Goal: Transaction & Acquisition: Purchase product/service

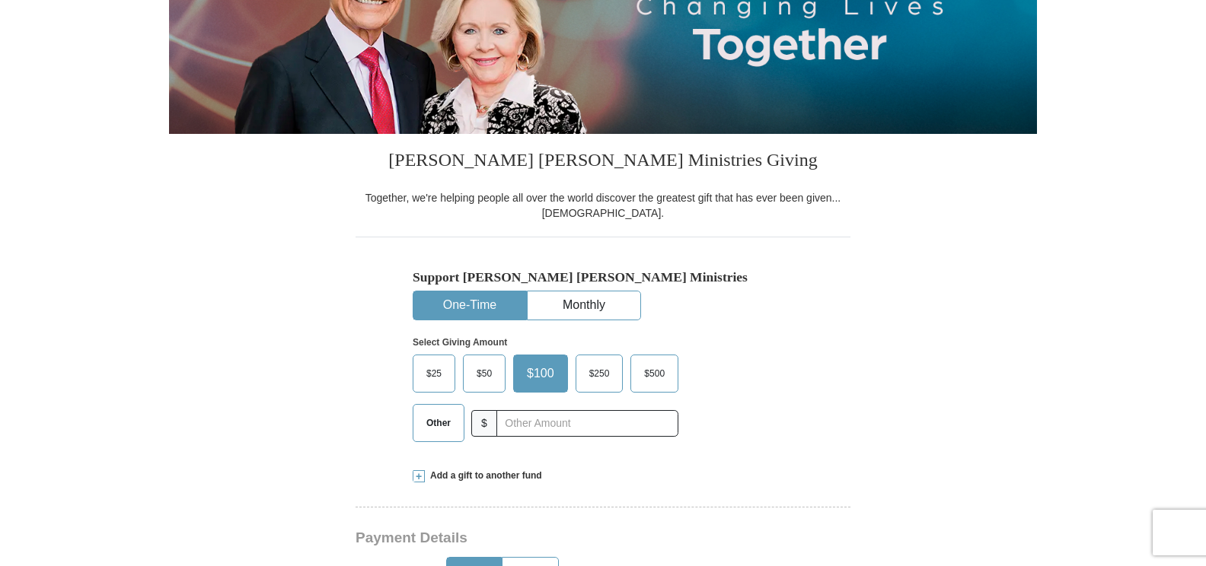
scroll to position [304, 0]
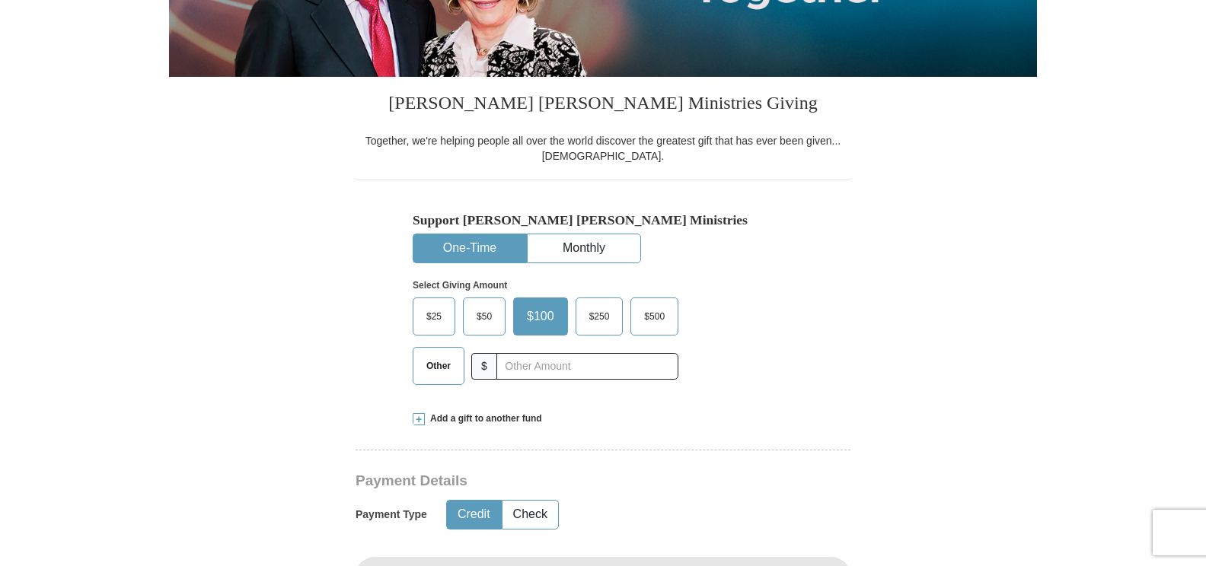
click at [469, 243] on button "One-Time" at bounding box center [469, 248] width 113 height 28
click at [440, 366] on span "Other" at bounding box center [439, 366] width 40 height 23
click at [0, 0] on input "Other" at bounding box center [0, 0] width 0 height 0
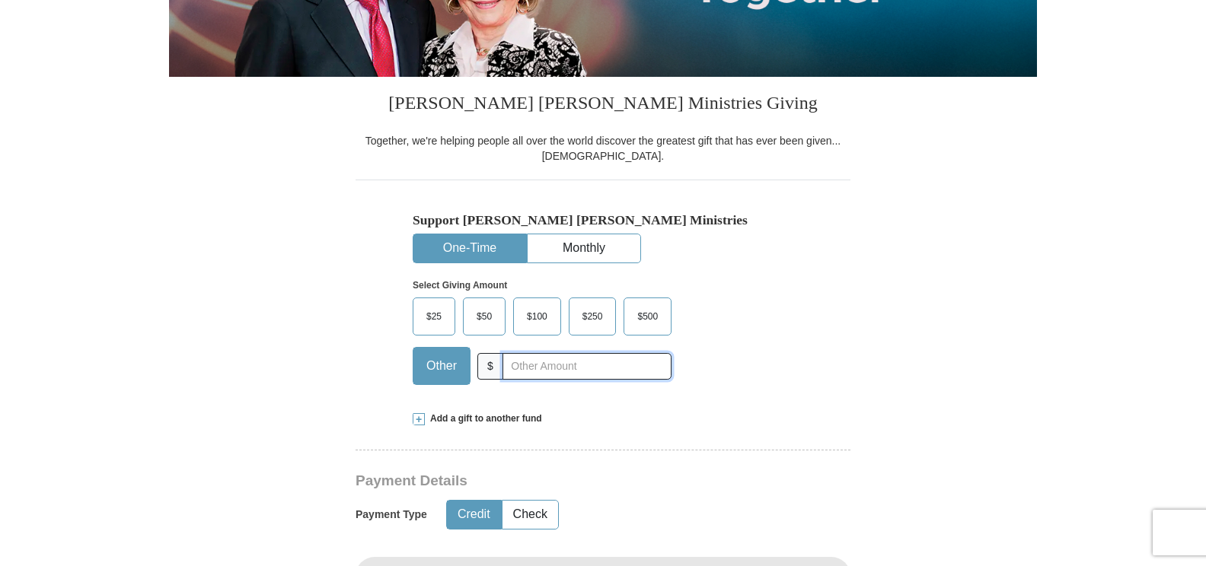
click at [508, 363] on input "text" at bounding box center [586, 366] width 169 height 27
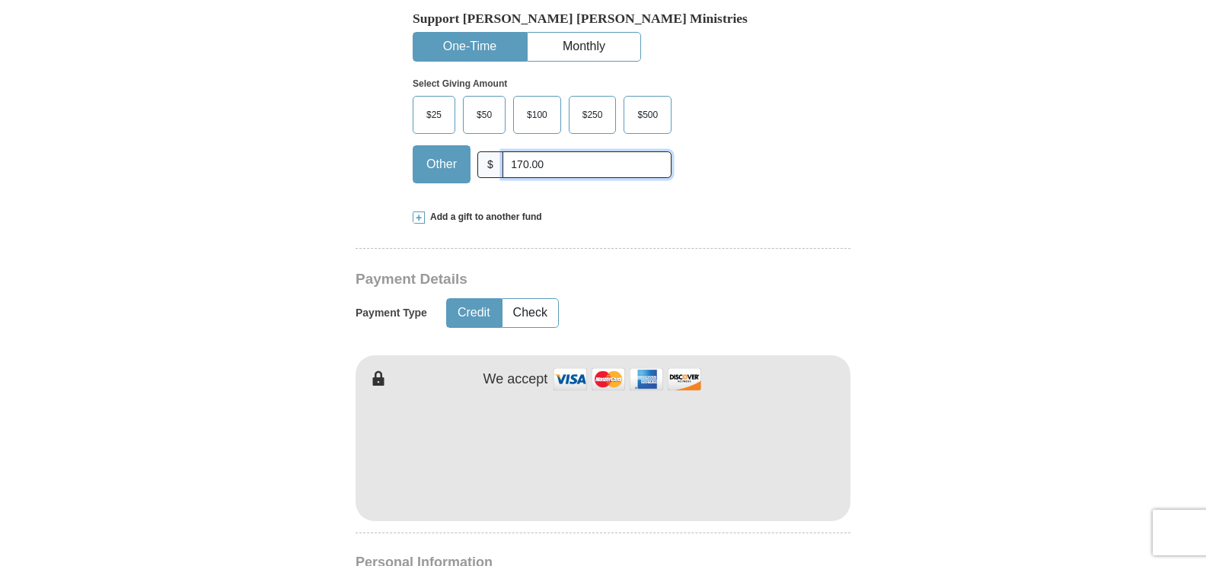
scroll to position [533, 0]
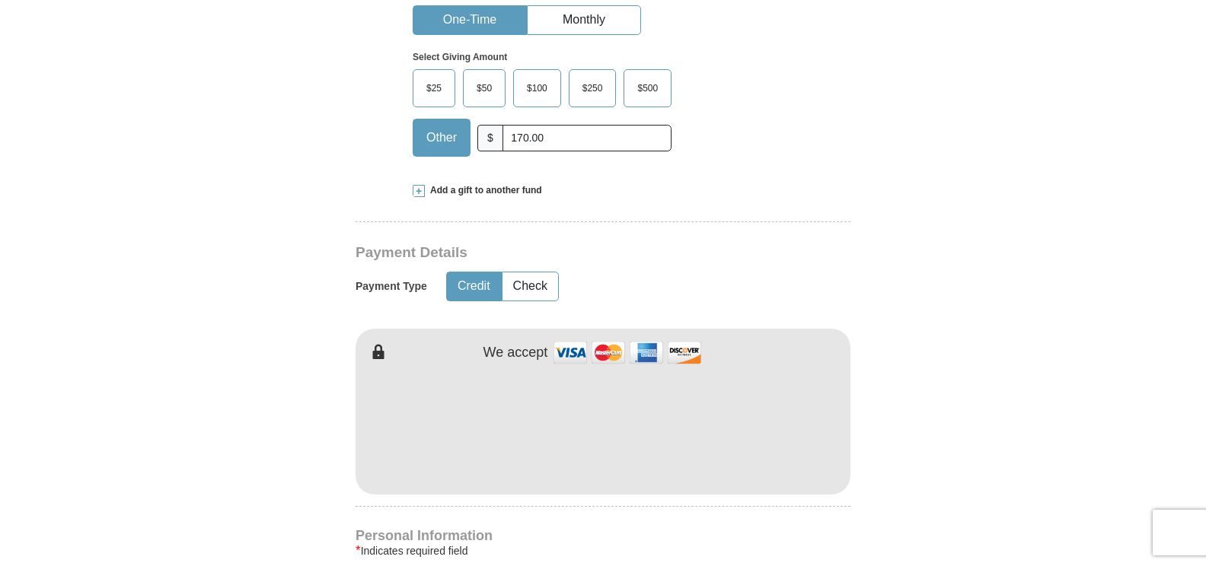
click at [475, 285] on button "Credit" at bounding box center [474, 286] width 54 height 28
click at [567, 351] on img at bounding box center [627, 352] width 152 height 33
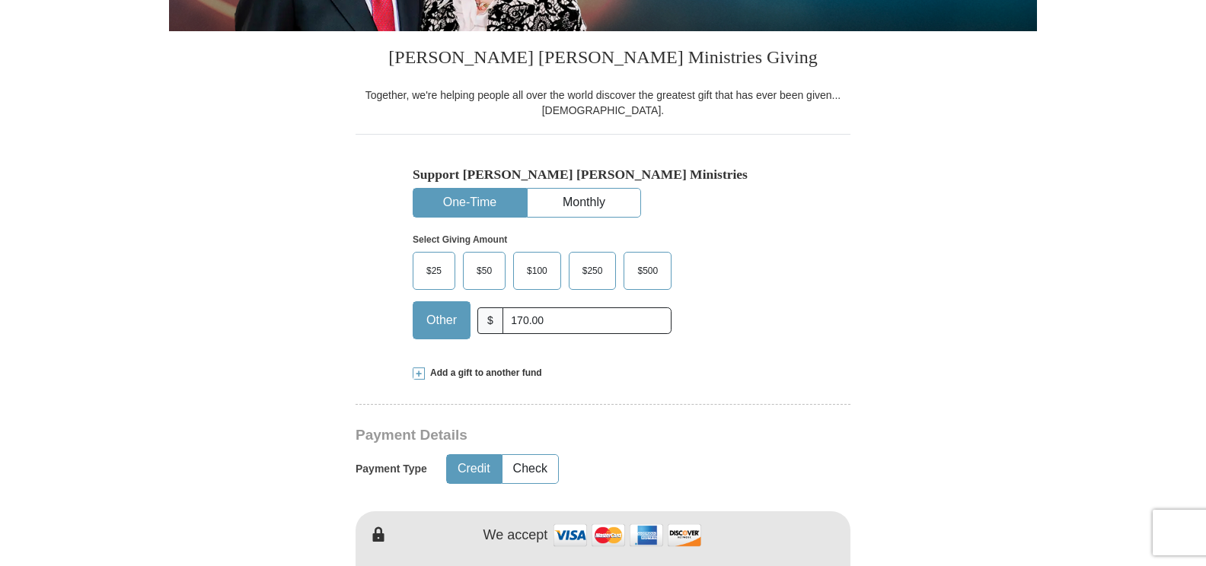
scroll to position [304, 0]
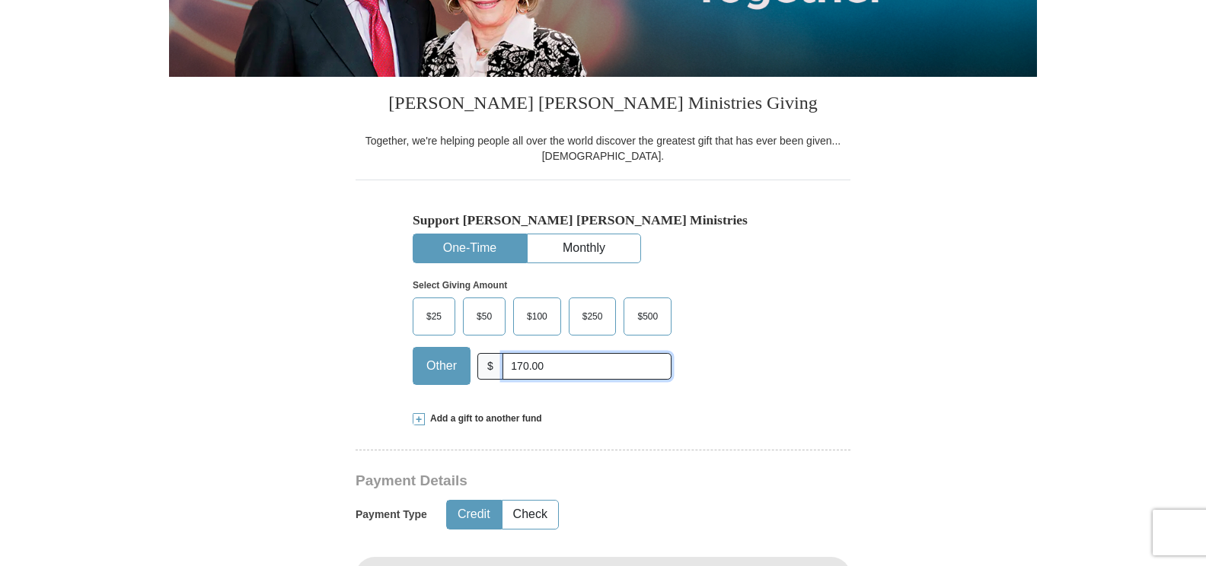
click at [549, 371] on input "170.00" at bounding box center [586, 366] width 169 height 27
type input "1"
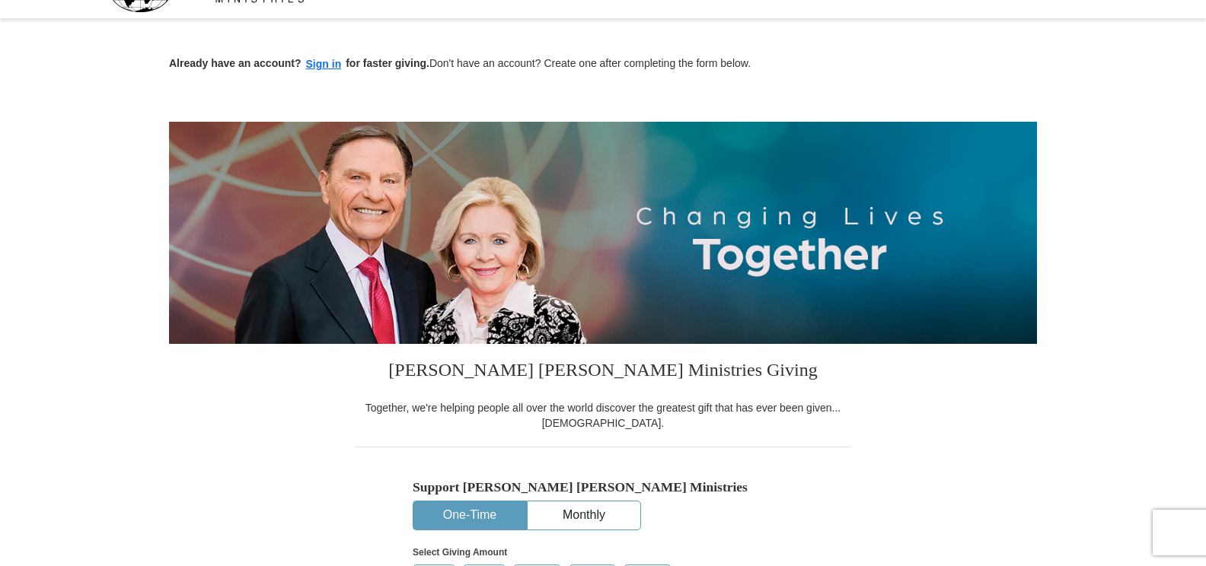
scroll to position [0, 0]
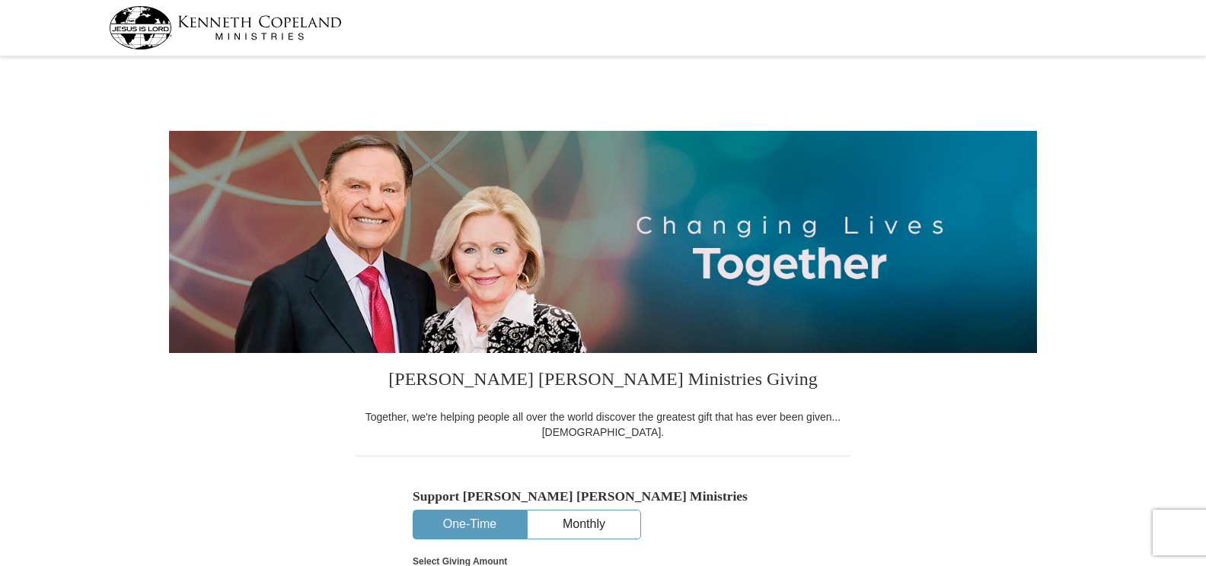
select select "MI"
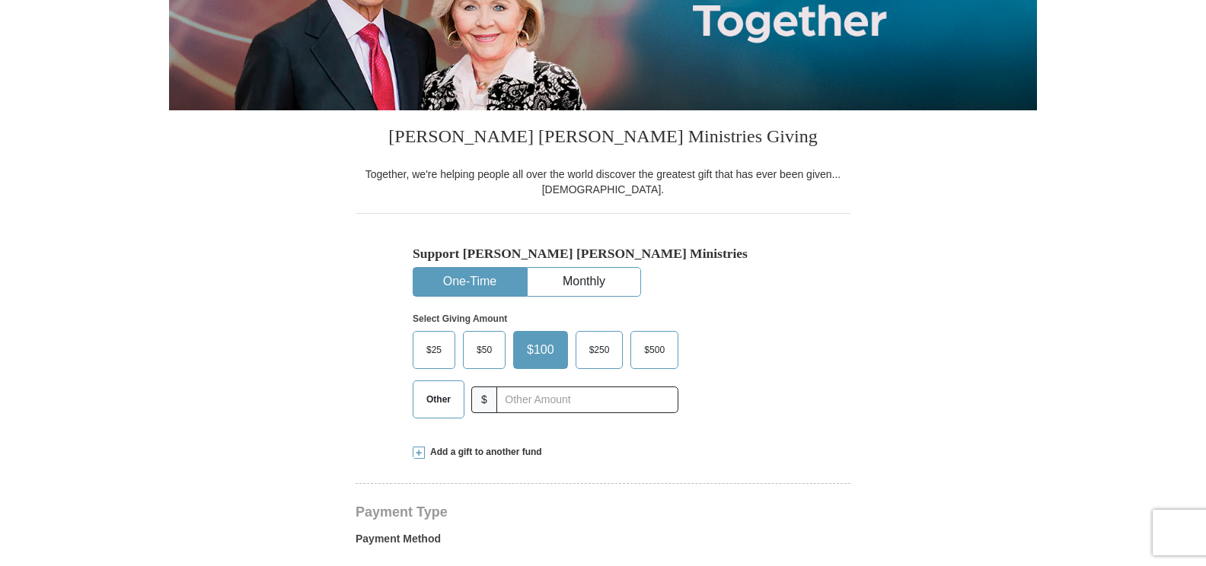
scroll to position [304, 0]
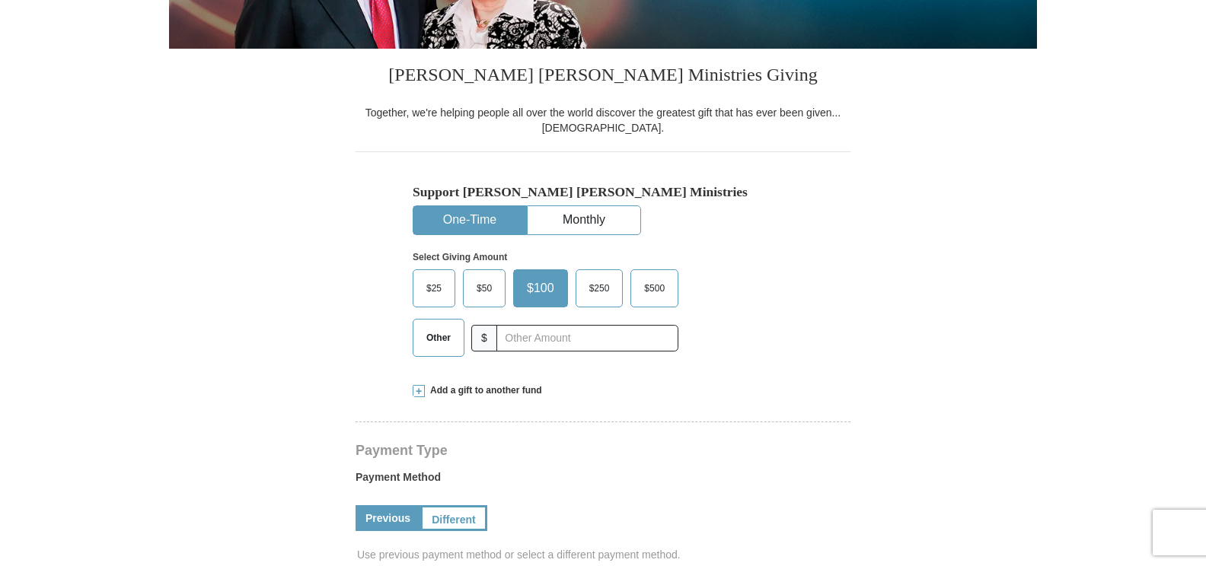
click at [445, 336] on span "Other" at bounding box center [439, 338] width 40 height 23
click at [0, 0] on input "Other" at bounding box center [0, 0] width 0 height 0
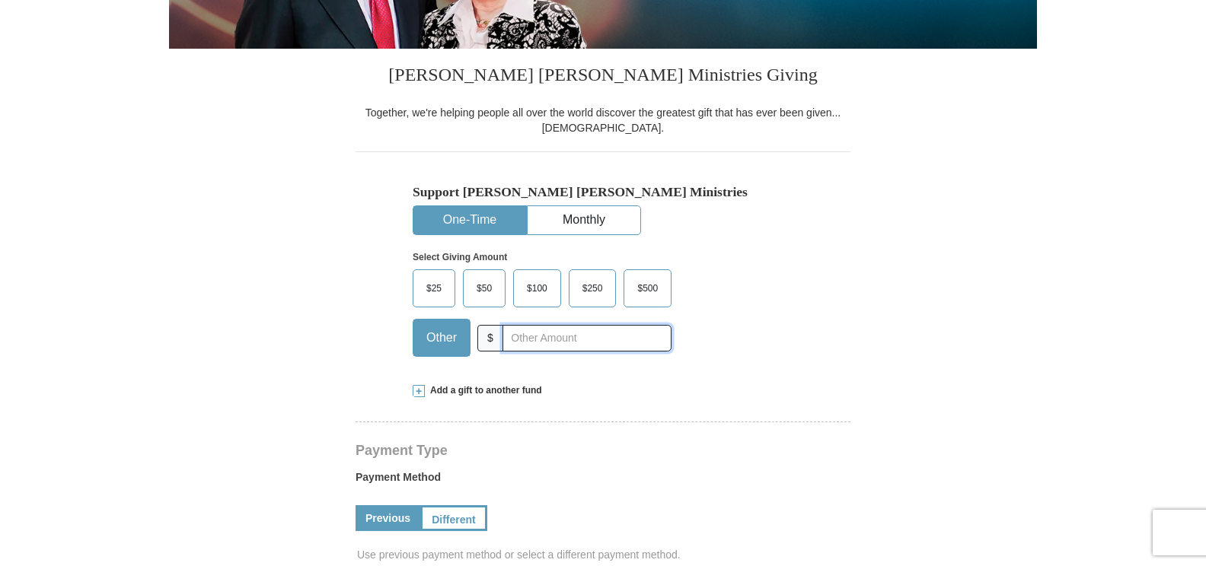
click at [512, 340] on input "text" at bounding box center [586, 338] width 169 height 27
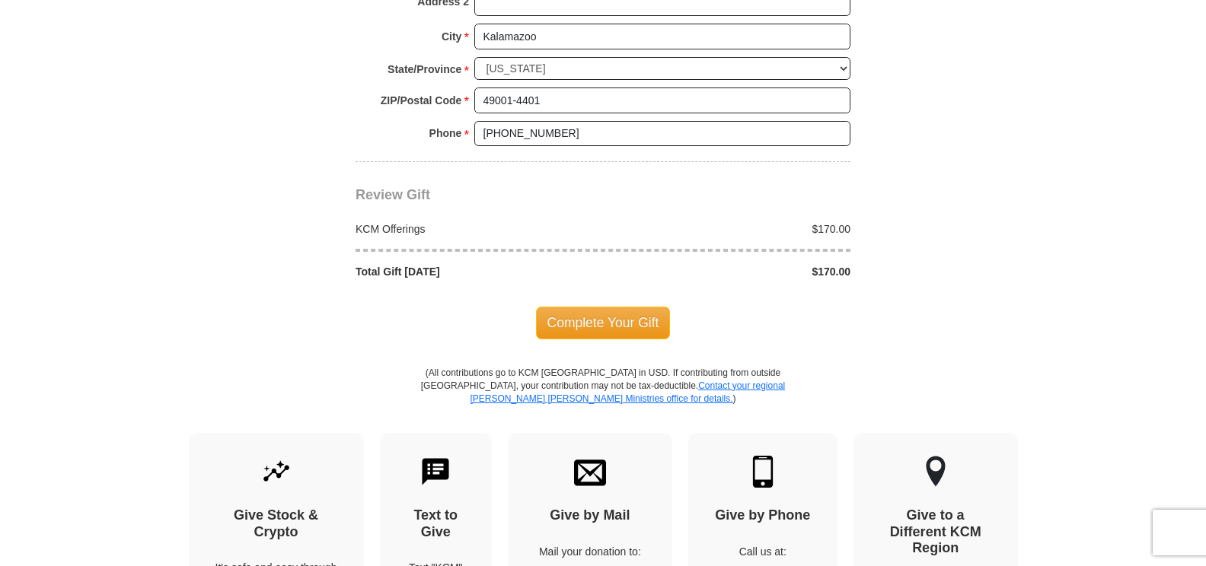
scroll to position [1294, 0]
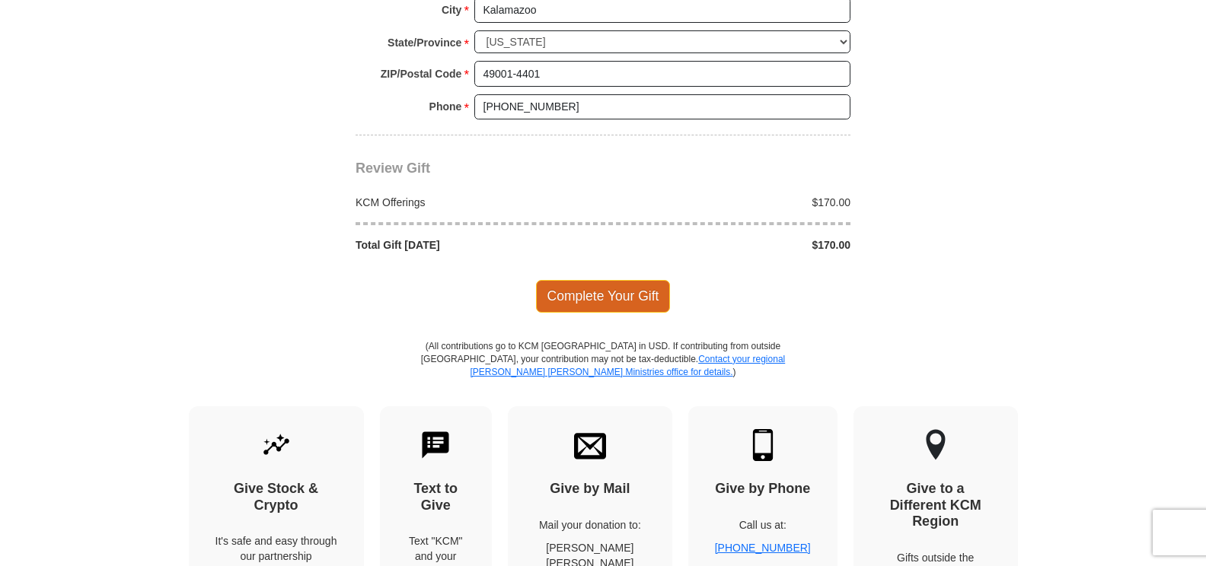
type input "170.00"
click at [597, 295] on span "Complete Your Gift" at bounding box center [603, 296] width 135 height 32
